Goal: Information Seeking & Learning: Check status

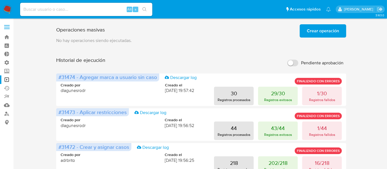
click at [5, 27] on span at bounding box center [7, 27] width 6 height 1
click at [0, 0] on input "checkbox" at bounding box center [0, 0] width 0 height 0
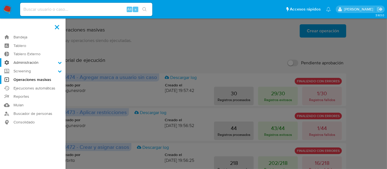
click at [25, 61] on label "Administración" at bounding box center [33, 62] width 66 height 9
click at [0, 0] on input "Administración" at bounding box center [0, 0] width 0 height 0
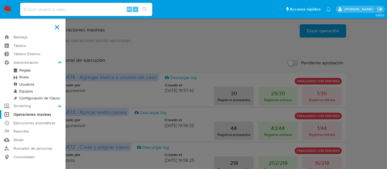
click at [23, 84] on link "Usuarios" at bounding box center [33, 84] width 66 height 7
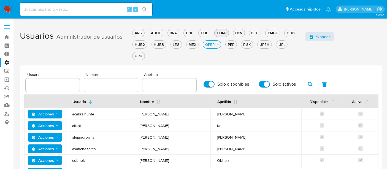
click at [221, 36] on button "CORP" at bounding box center [222, 33] width 14 height 8
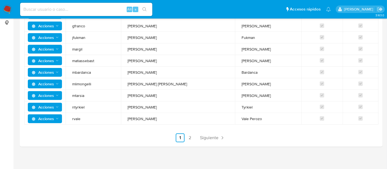
scroll to position [100, 0]
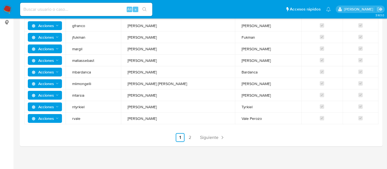
click at [190, 134] on link "2" at bounding box center [190, 137] width 9 height 9
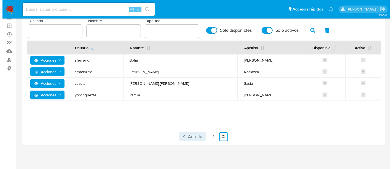
scroll to position [53, 0]
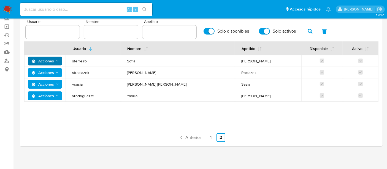
click at [50, 58] on span "Acciones" at bounding box center [43, 61] width 22 height 9
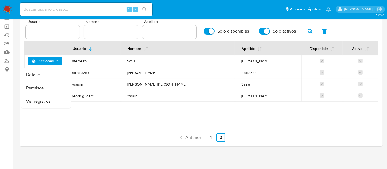
click at [44, 73] on button "Detalle" at bounding box center [46, 74] width 50 height 13
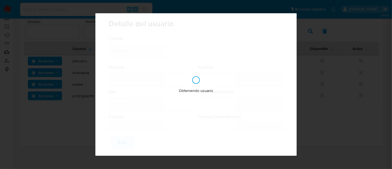
type input "Sofia"
type input "Ferreiro"
type input "Argentina"
type input "sofia.ferreiro@mercadolibre.com"
type input "Specialist (80001722)"
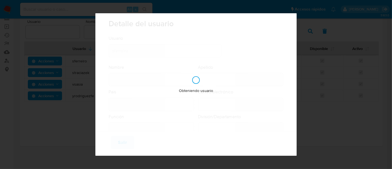
type input "Risk & Compliance AML Sanctions & Projects"
checkbox input "true"
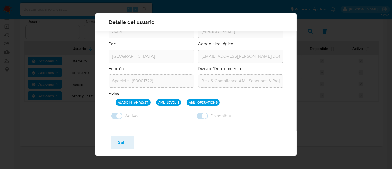
scroll to position [47, 0]
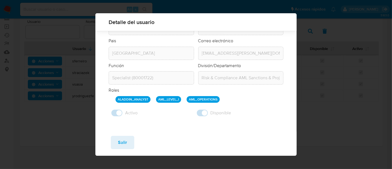
drag, startPoint x: 129, startPoint y: 98, endPoint x: 213, endPoint y: 100, distance: 85.0
click at [213, 100] on div "ALADDIN_ANALYST AML_LEVEL_I AML_OPERATIONS" at bounding box center [200, 99] width 168 height 7
click at [230, 100] on div "ALADDIN_ANALYST AML_LEVEL_I AML_OPERATIONS" at bounding box center [200, 99] width 168 height 7
click at [120, 149] on div "Guardar Salir" at bounding box center [195, 143] width 201 height 24
click at [120, 146] on span "Salir" at bounding box center [122, 142] width 9 height 12
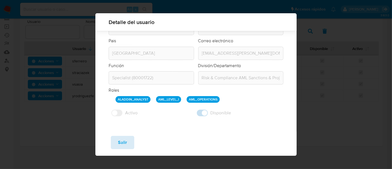
checkbox input "false"
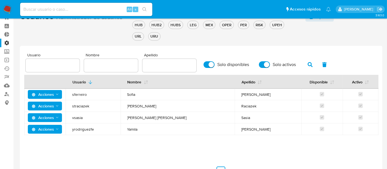
scroll to position [0, 0]
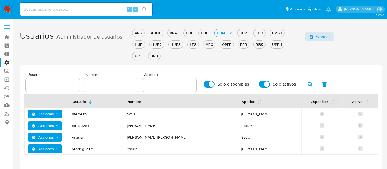
click at [5, 30] on label at bounding box center [7, 27] width 14 height 12
click at [0, 0] on input "checkbox" at bounding box center [0, 0] width 0 height 0
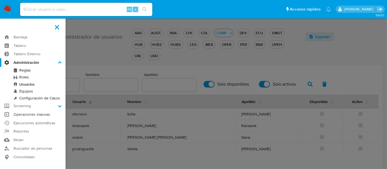
click at [30, 113] on link "Operaciones masivas" at bounding box center [33, 114] width 66 height 9
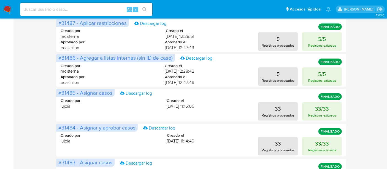
scroll to position [291, 0]
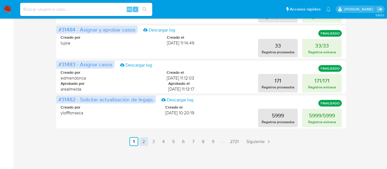
click at [146, 141] on link "2" at bounding box center [144, 141] width 9 height 9
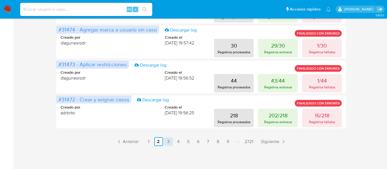
click at [165, 142] on link "3" at bounding box center [168, 141] width 9 height 9
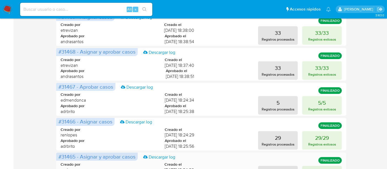
scroll to position [138, 0]
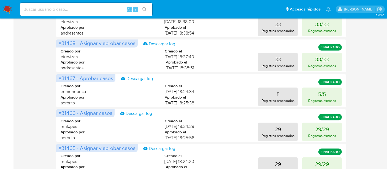
click at [99, 6] on div "Alt s" at bounding box center [86, 9] width 132 height 13
click at [70, 7] on input at bounding box center [86, 9] width 132 height 7
paste input "59485452"
type input "59485452"
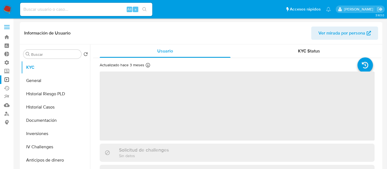
select select "10"
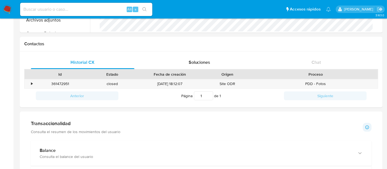
scroll to position [245, 0]
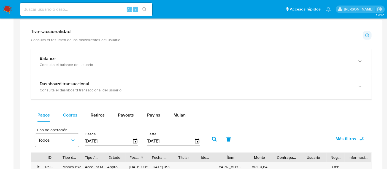
click at [74, 116] on span "Cobros" at bounding box center [70, 115] width 14 height 6
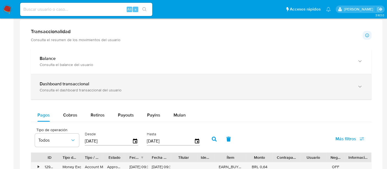
select select "10"
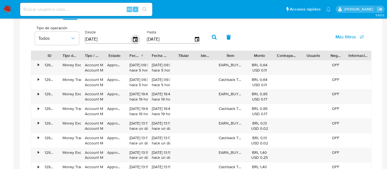
scroll to position [337, 0]
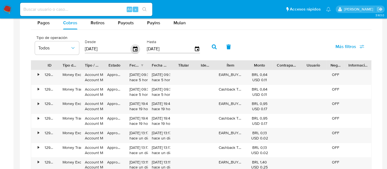
click at [132, 51] on icon "button" at bounding box center [136, 49] width 10 height 10
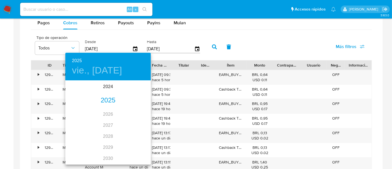
click at [107, 100] on div "2025" at bounding box center [107, 100] width 85 height 11
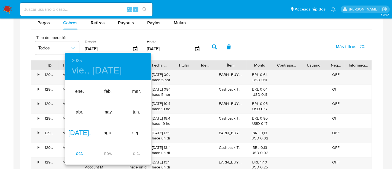
click at [81, 153] on div "oct." at bounding box center [79, 153] width 28 height 21
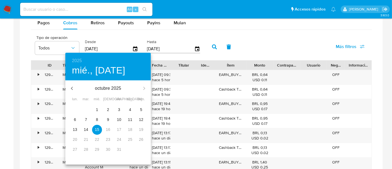
click at [98, 112] on span "1" at bounding box center [97, 110] width 10 height 6
type input "01/10/2025"
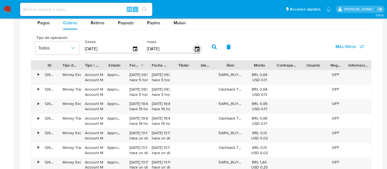
click at [196, 46] on icon "button" at bounding box center [197, 48] width 4 height 5
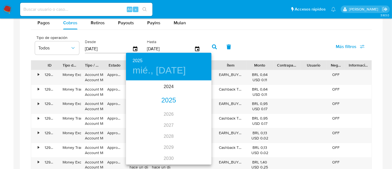
click at [167, 98] on div "2025" at bounding box center [168, 100] width 85 height 11
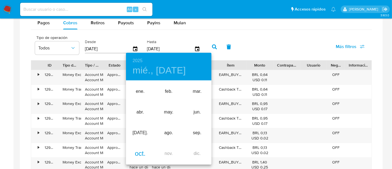
click at [138, 153] on div "oct." at bounding box center [140, 153] width 28 height 21
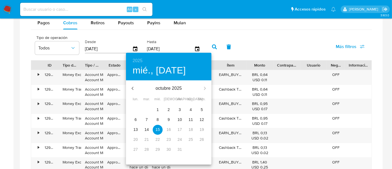
click at [159, 109] on span "1" at bounding box center [158, 110] width 10 height 6
type input "01/10/2025"
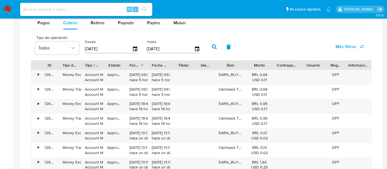
click at [217, 42] on button "button" at bounding box center [214, 46] width 14 height 13
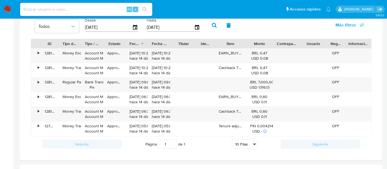
scroll to position [368, 0]
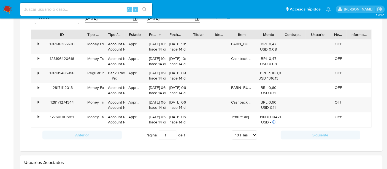
drag, startPoint x: 58, startPoint y: 33, endPoint x: 82, endPoint y: 36, distance: 23.9
click at [82, 36] on div at bounding box center [84, 34] width 10 height 9
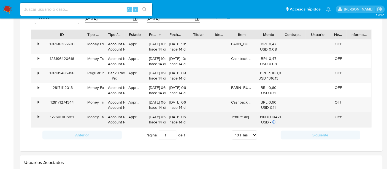
click at [64, 115] on div "127600105811" at bounding box center [62, 119] width 43 height 15
click at [37, 117] on div "•" at bounding box center [36, 119] width 10 height 15
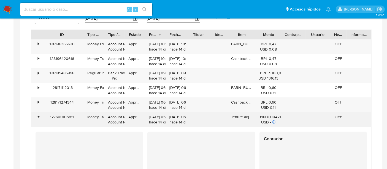
click at [34, 117] on div "•" at bounding box center [36, 119] width 10 height 15
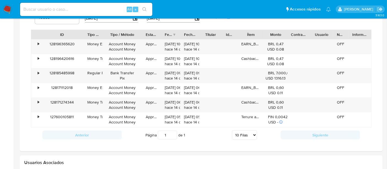
drag, startPoint x: 127, startPoint y: 33, endPoint x: 138, endPoint y: 36, distance: 11.6
click at [146, 35] on div at bounding box center [142, 34] width 10 height 9
drag, startPoint x: 108, startPoint y: 35, endPoint x: 114, endPoint y: 36, distance: 6.1
click at [114, 36] on div "Tipo / Método" at bounding box center [122, 35] width 32 height 6
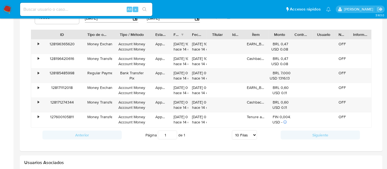
drag, startPoint x: 106, startPoint y: 36, endPoint x: 115, endPoint y: 36, distance: 9.7
click at [115, 36] on div at bounding box center [112, 34] width 10 height 9
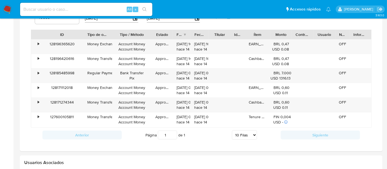
click at [173, 32] on div at bounding box center [173, 34] width 10 height 9
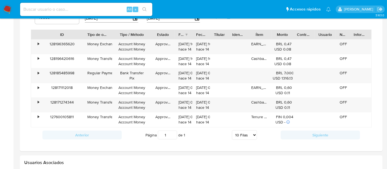
drag, startPoint x: 247, startPoint y: 34, endPoint x: 250, endPoint y: 35, distance: 3.1
click at [251, 35] on div at bounding box center [247, 34] width 10 height 9
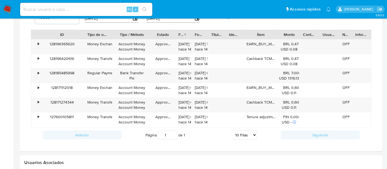
drag, startPoint x: 278, startPoint y: 34, endPoint x: 284, endPoint y: 36, distance: 6.3
click at [284, 36] on div at bounding box center [280, 34] width 10 height 9
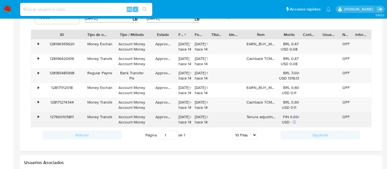
click at [37, 114] on div "•" at bounding box center [36, 119] width 10 height 15
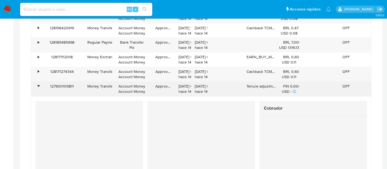
scroll to position [429, 0]
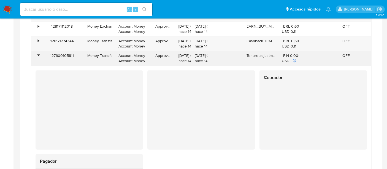
click at [40, 55] on div "•" at bounding box center [36, 58] width 10 height 15
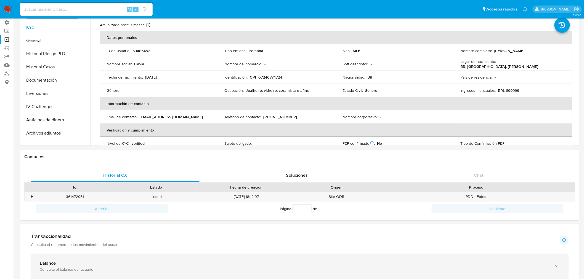
scroll to position [0, 0]
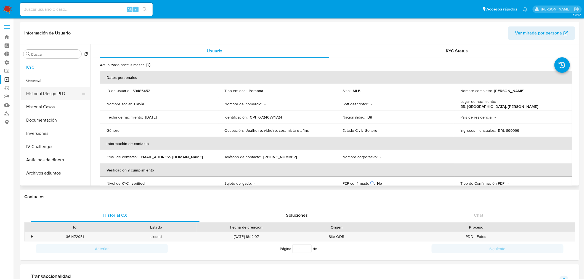
click at [50, 92] on button "Historial Riesgo PLD" at bounding box center [53, 93] width 65 height 13
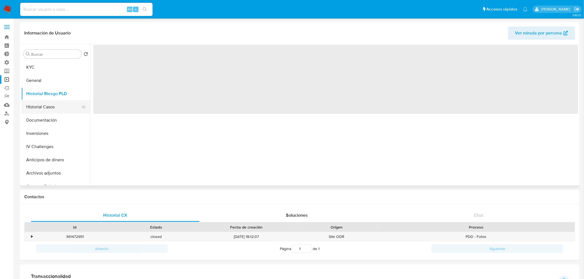
click at [47, 109] on button "Historial Casos" at bounding box center [53, 106] width 65 height 13
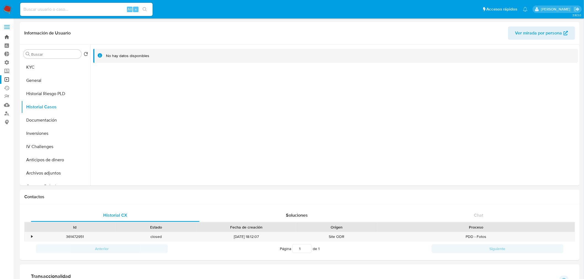
click at [7, 37] on link "Bandeja" at bounding box center [33, 37] width 66 height 9
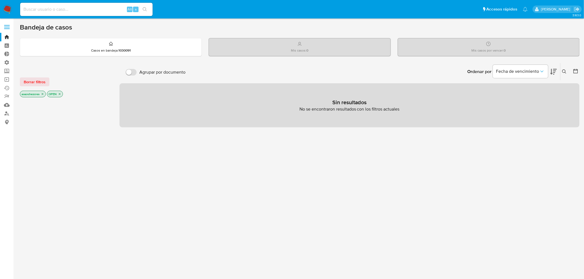
click at [42, 94] on icon "close-filter" at bounding box center [43, 94] width 2 height 2
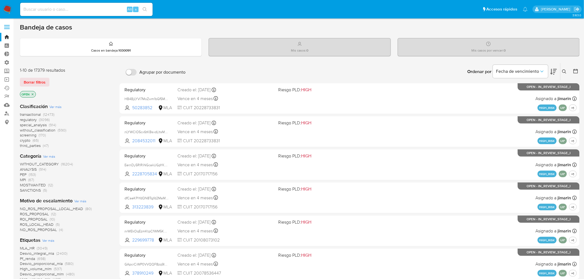
click at [32, 93] on icon "close-filter" at bounding box center [32, 94] width 3 height 3
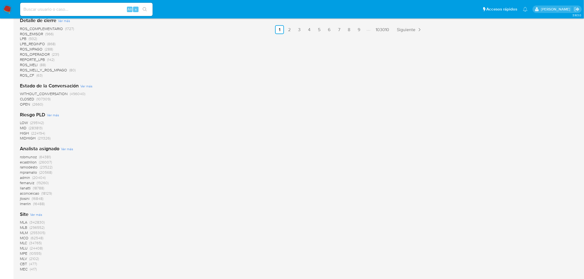
click at [31, 228] on span "(296552)" at bounding box center [37, 228] width 15 height 6
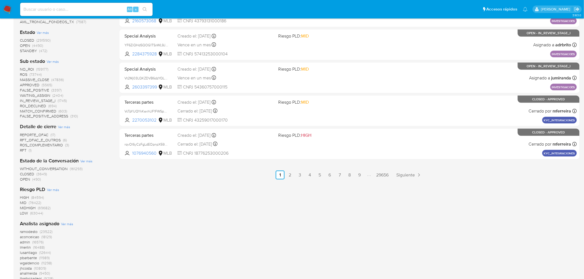
scroll to position [181, 0]
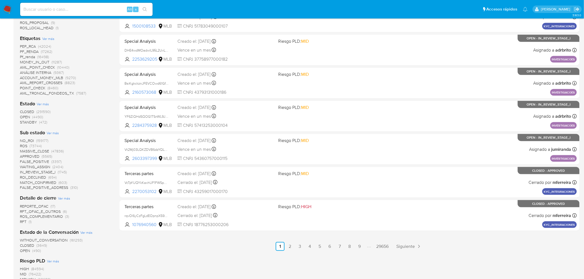
click at [44, 112] on span "(291590)" at bounding box center [43, 112] width 14 height 6
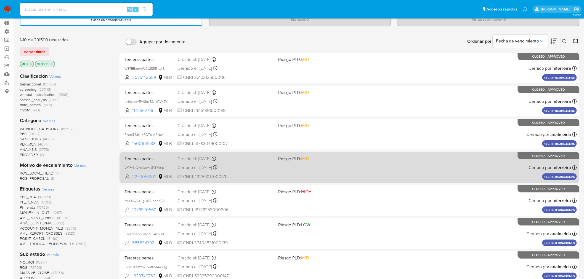
scroll to position [28, 0]
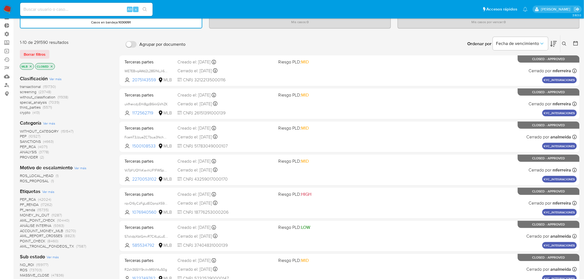
click at [34, 84] on span "transactional" at bounding box center [30, 87] width 21 height 6
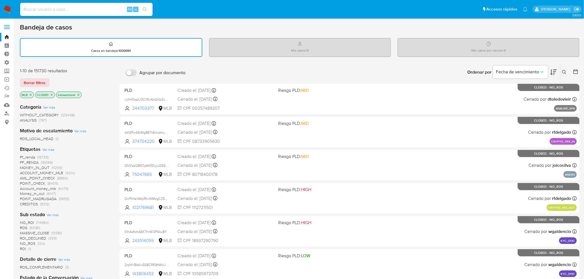
click at [36, 220] on span "(74684)" at bounding box center [42, 223] width 12 height 6
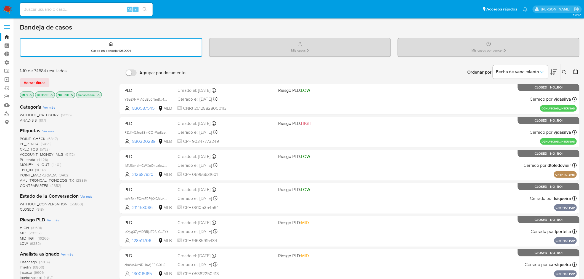
click at [32, 142] on span "PF_RENDA" at bounding box center [29, 144] width 19 height 6
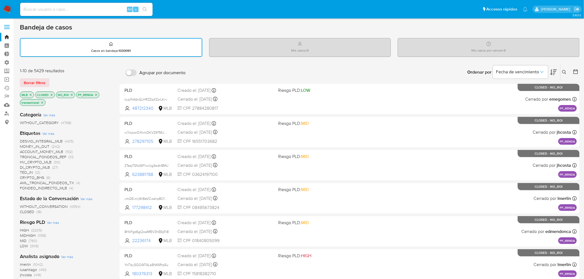
drag, startPoint x: 32, startPoint y: 142, endPoint x: 100, endPoint y: 169, distance: 73.8
click at [100, 171] on div "DESVIO_INTEGRAL_MLB (405) MONEY_IN_OUT (242) ACCOUNT_MONEY_MLB (192) TRONCAL_FO…" at bounding box center [65, 165] width 91 height 52
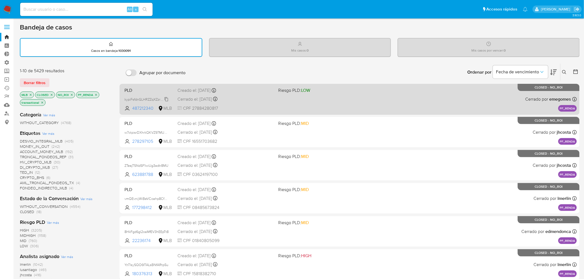
click at [166, 97] on span "kypiFsfdnGLHRZZqXZzrLKrv" at bounding box center [145, 99] width 42 height 6
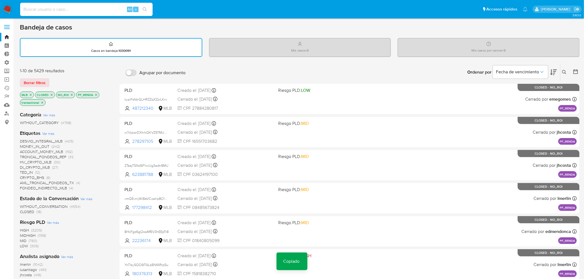
click at [110, 9] on input at bounding box center [86, 9] width 132 height 7
paste input "kypiFsfdnGLHRZZqXZzrLKrv"
type input "kypiFsfdnGLHRZZqXZzrLKrv"
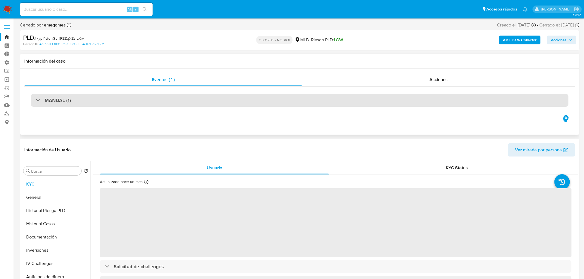
click at [210, 100] on div "MANUAL (1)" at bounding box center [299, 100] width 537 height 13
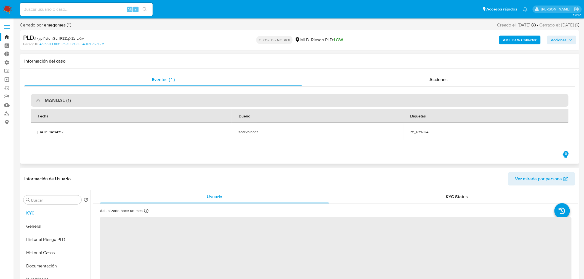
select select "10"
click at [209, 100] on div "MANUAL (1)" at bounding box center [299, 100] width 537 height 13
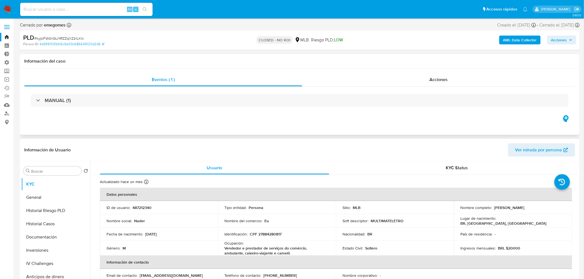
drag, startPoint x: 409, startPoint y: 69, endPoint x: 409, endPoint y: 72, distance: 3.0
click at [409, 69] on div "Eventos ( 1 ) Acciones MANUAL (1)" at bounding box center [299, 102] width 559 height 66
click at [406, 76] on div "Acciones" at bounding box center [438, 79] width 273 height 13
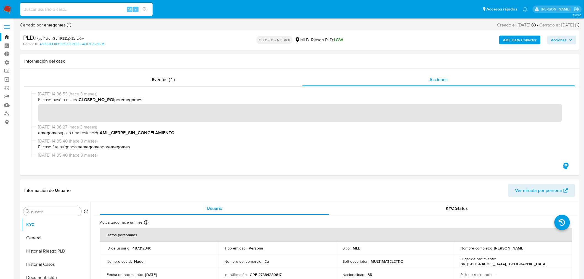
click at [571, 38] on span "Acciones" at bounding box center [561, 40] width 21 height 8
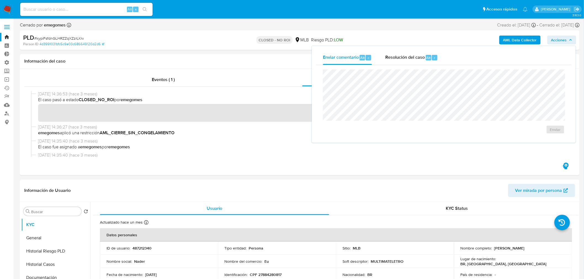
click at [571, 38] on span "Acciones" at bounding box center [561, 40] width 21 height 8
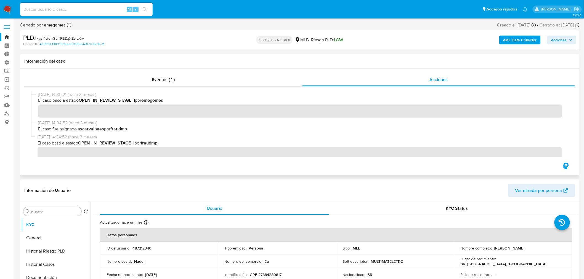
scroll to position [109, 0]
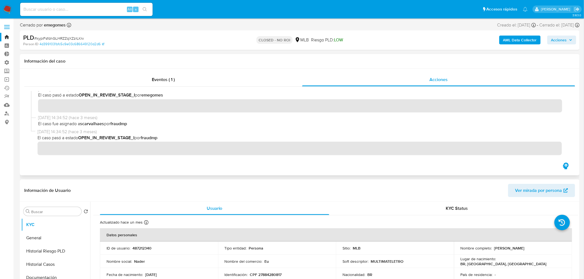
click at [154, 137] on b "fraudmp" at bounding box center [149, 138] width 17 height 6
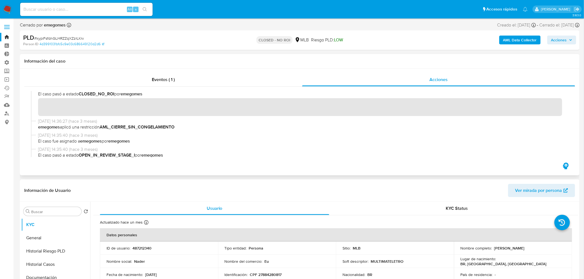
scroll to position [0, 0]
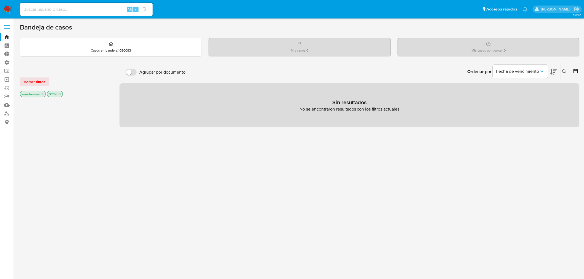
click at [42, 94] on icon "close-filter" at bounding box center [42, 93] width 3 height 3
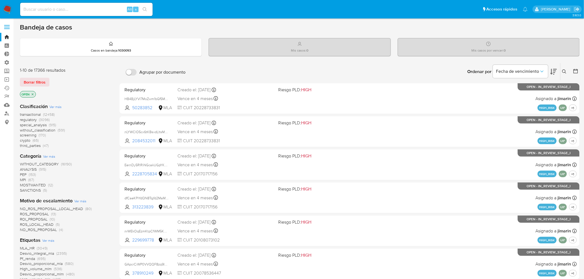
click at [34, 94] on icon "close-filter" at bounding box center [32, 94] width 3 height 3
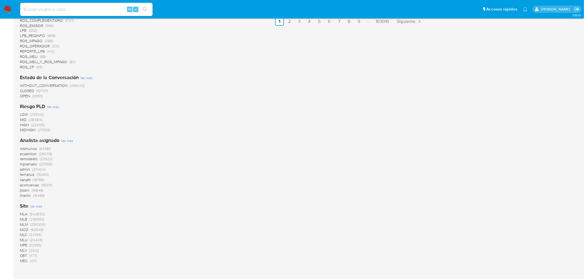
scroll to position [440, 0]
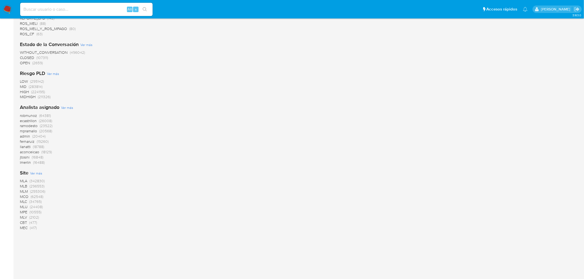
click at [31, 185] on span "(296553)" at bounding box center [37, 186] width 15 height 6
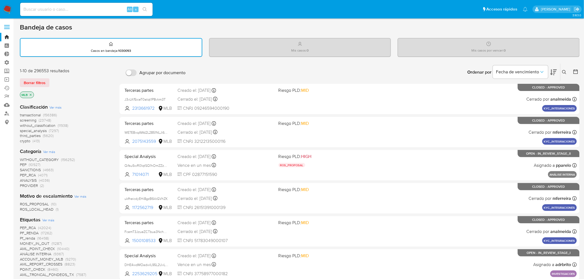
click at [6, 28] on label at bounding box center [7, 27] width 14 height 12
click at [0, 0] on input "checkbox" at bounding box center [0, 0] width 0 height 0
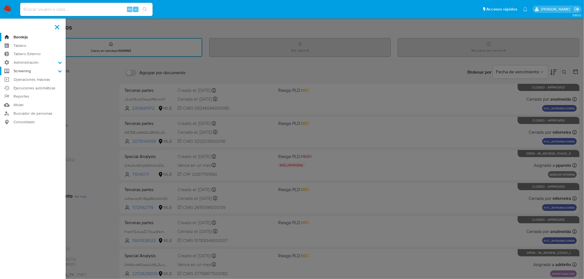
click at [29, 68] on label "Screening" at bounding box center [33, 71] width 66 height 9
click at [0, 0] on input "Screening" at bounding box center [0, 0] width 0 height 0
click at [29, 70] on label "Screening" at bounding box center [33, 71] width 66 height 9
click at [0, 0] on input "Screening" at bounding box center [0, 0] width 0 height 0
click at [48, 72] on label "Screening" at bounding box center [33, 71] width 66 height 9
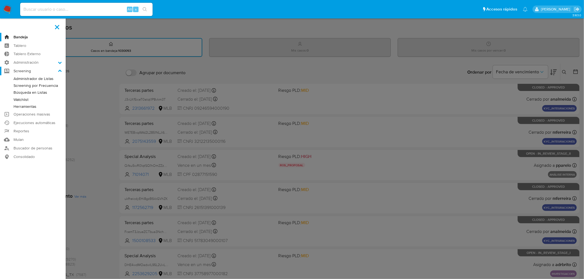
click at [0, 0] on input "Screening" at bounding box center [0, 0] width 0 height 0
click at [60, 71] on icon at bounding box center [60, 70] width 4 height 2
click at [0, 0] on input "Screening" at bounding box center [0, 0] width 0 height 0
click at [33, 113] on link "Operaciones masivas" at bounding box center [33, 114] width 66 height 9
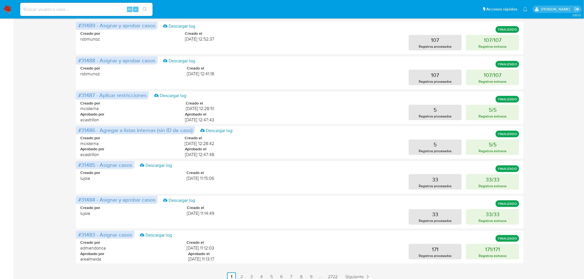
scroll to position [181, 0]
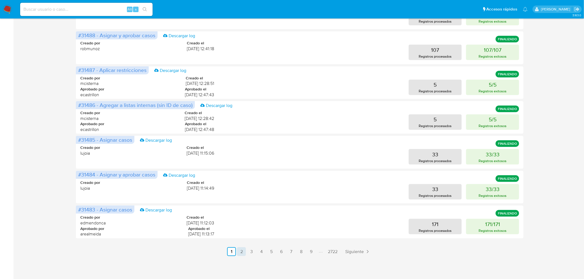
click at [242, 254] on link "2" at bounding box center [241, 251] width 9 height 9
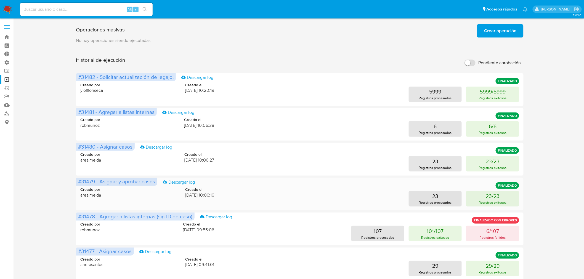
click at [327, 202] on div "23 Registros procesados 23/23 Registros exitosos" at bounding box center [371, 198] width 296 height 15
click at [183, 181] on link "Descargar log" at bounding box center [179, 182] width 32 height 6
